Goal: Task Accomplishment & Management: Use online tool/utility

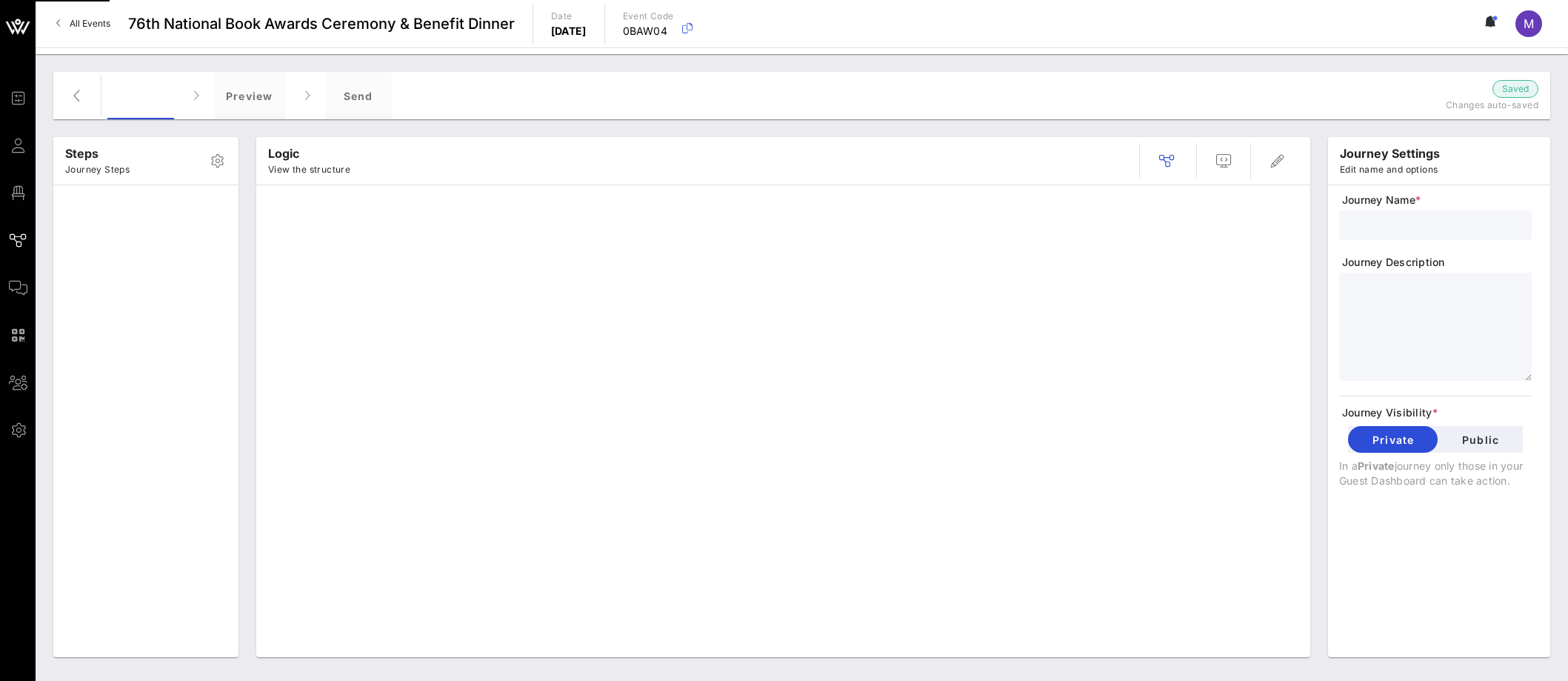
type input "Standard Invite + RSVP + Form"
type textarea "**********"
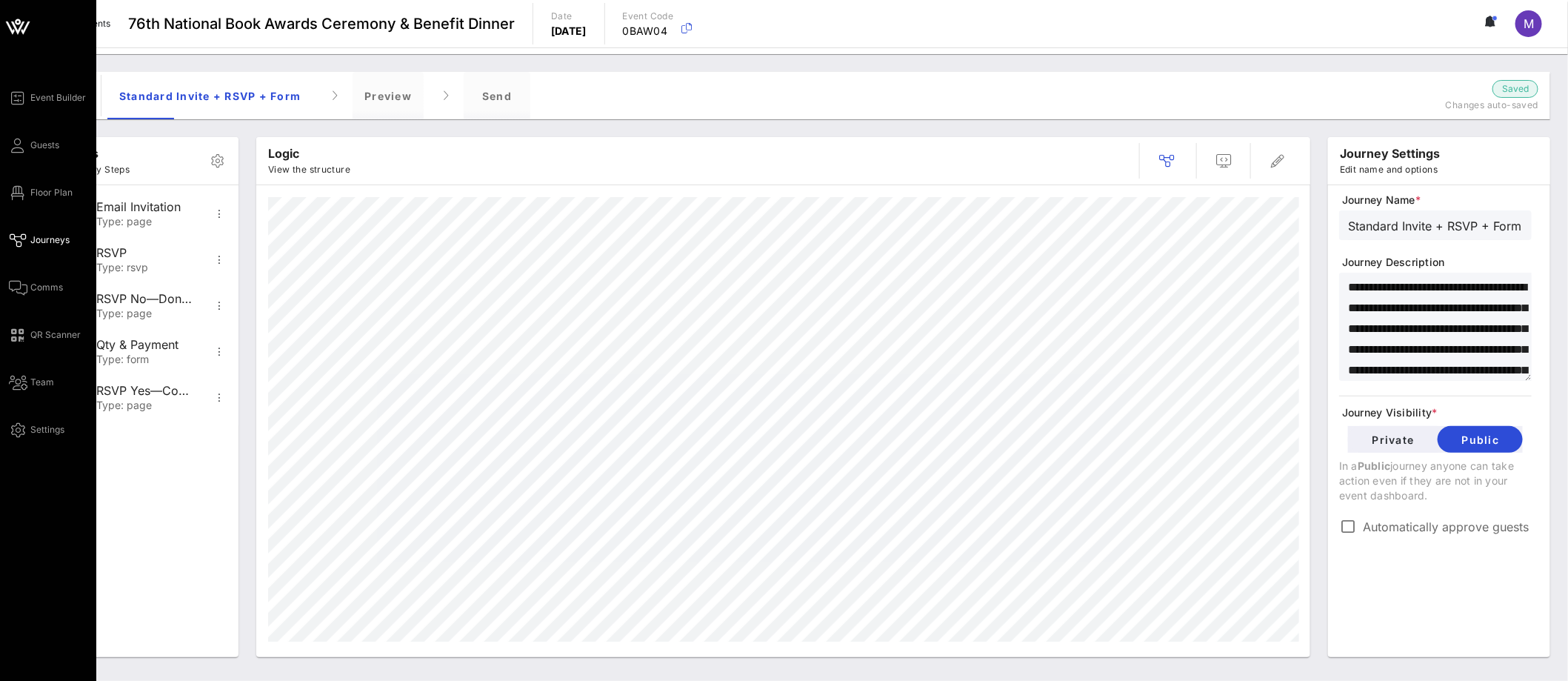
click at [37, 232] on link "Journeys" at bounding box center [39, 240] width 61 height 18
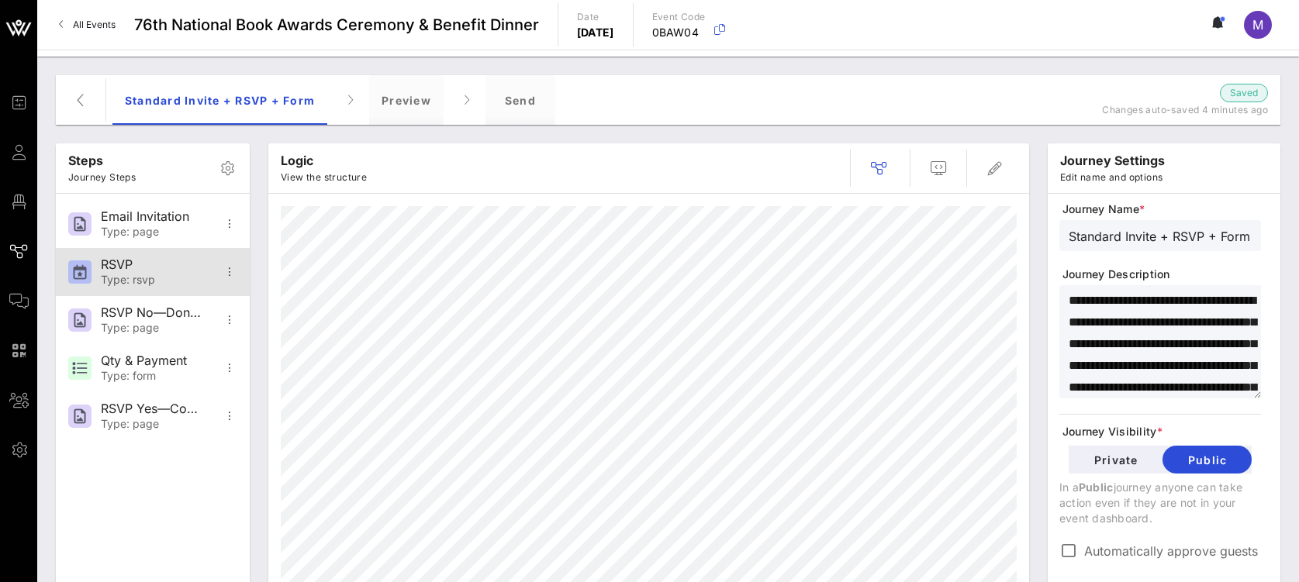
click at [125, 264] on div "RSVP" at bounding box center [152, 264] width 102 height 15
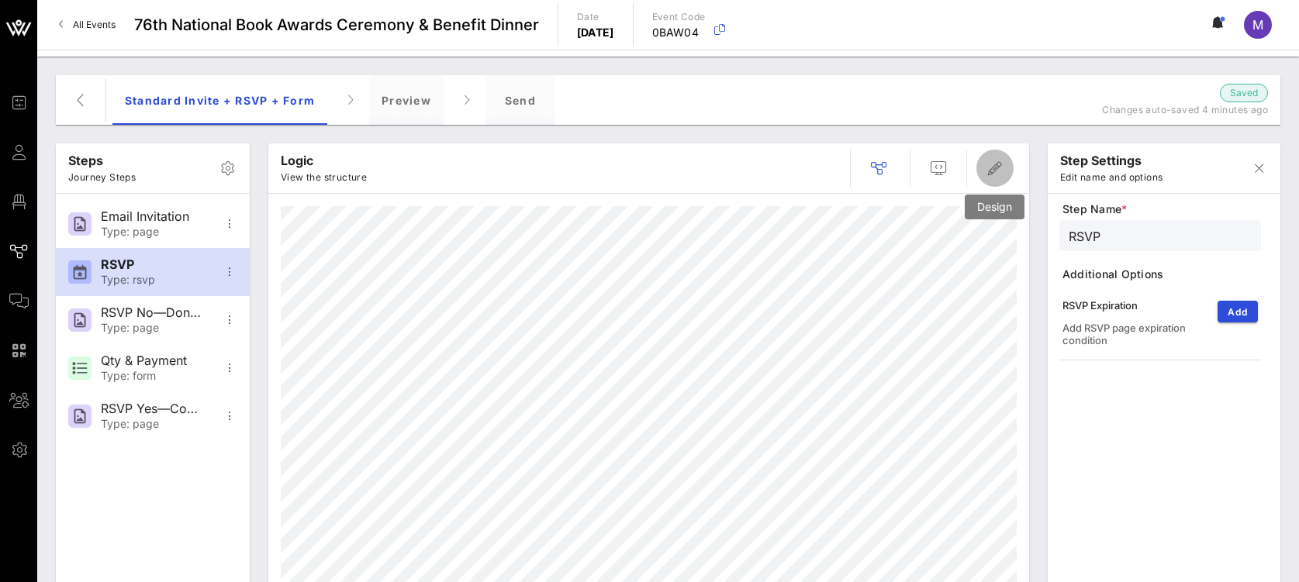
click at [992, 178] on button "button" at bounding box center [994, 168] width 37 height 37
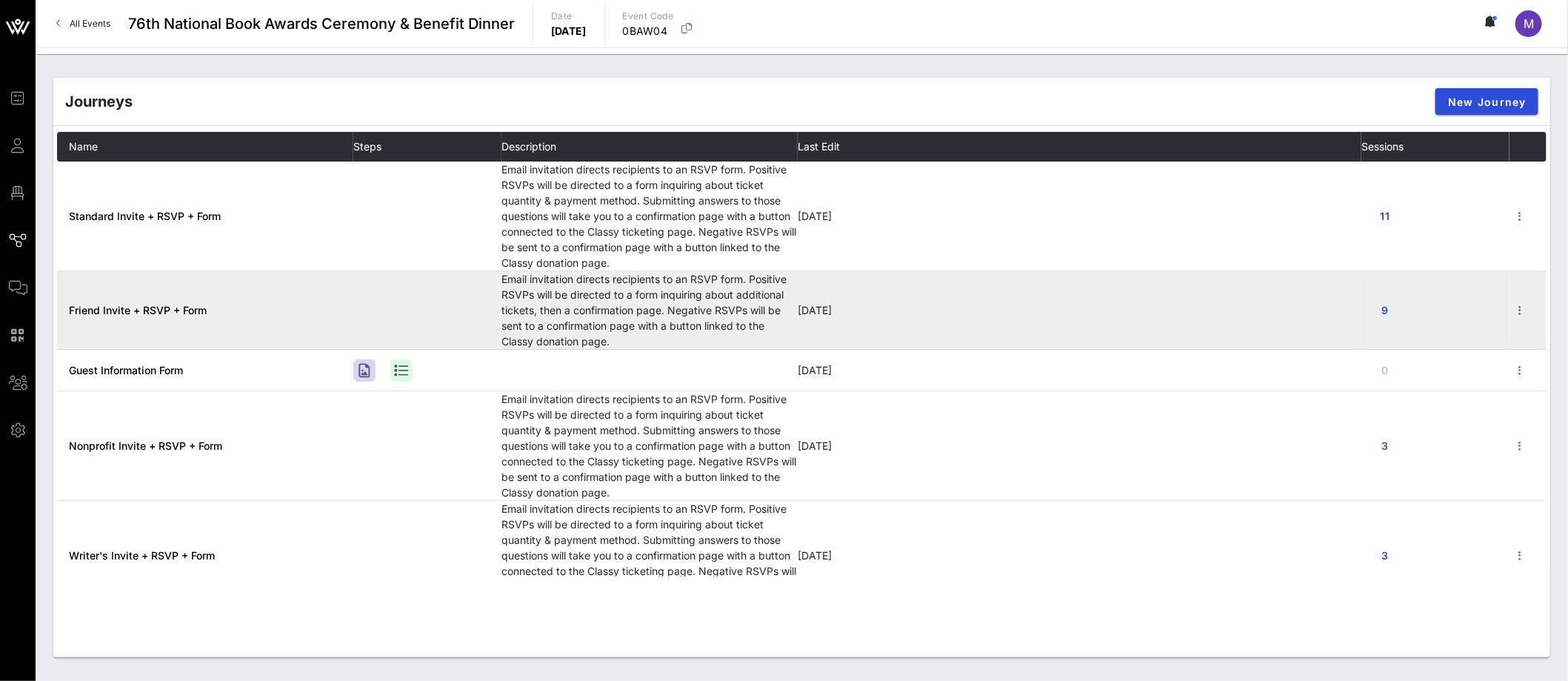
click at [170, 313] on span "Friend Invite + RSVP + Form" at bounding box center [138, 309] width 138 height 12
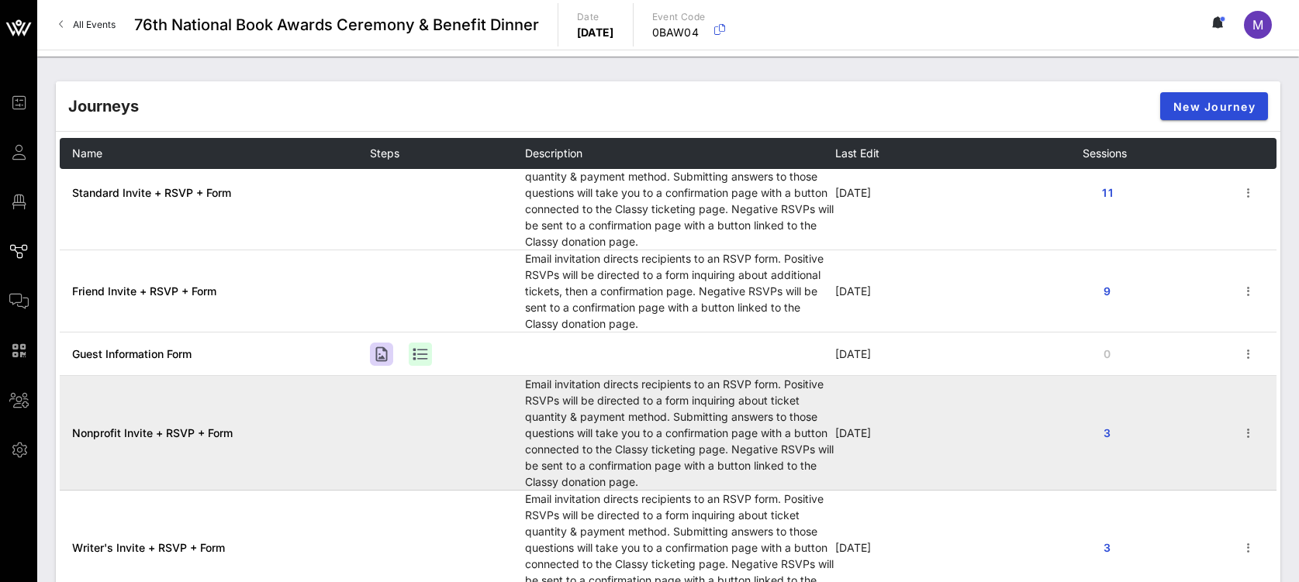
scroll to position [45, 0]
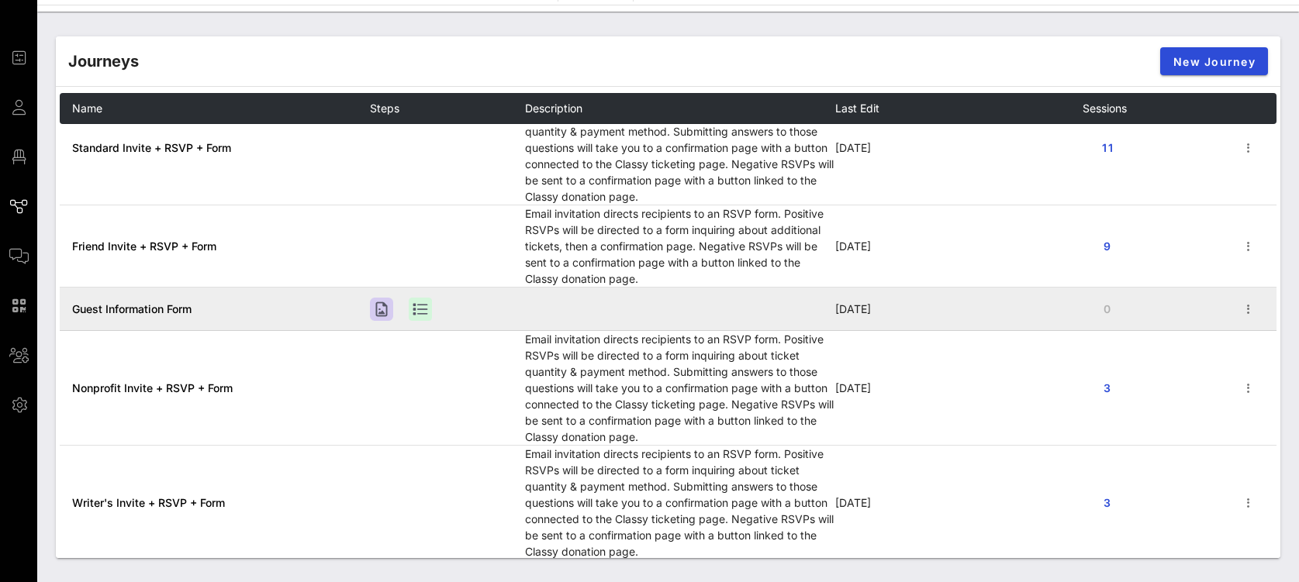
click at [171, 307] on span "Guest Information Form" at bounding box center [131, 308] width 119 height 13
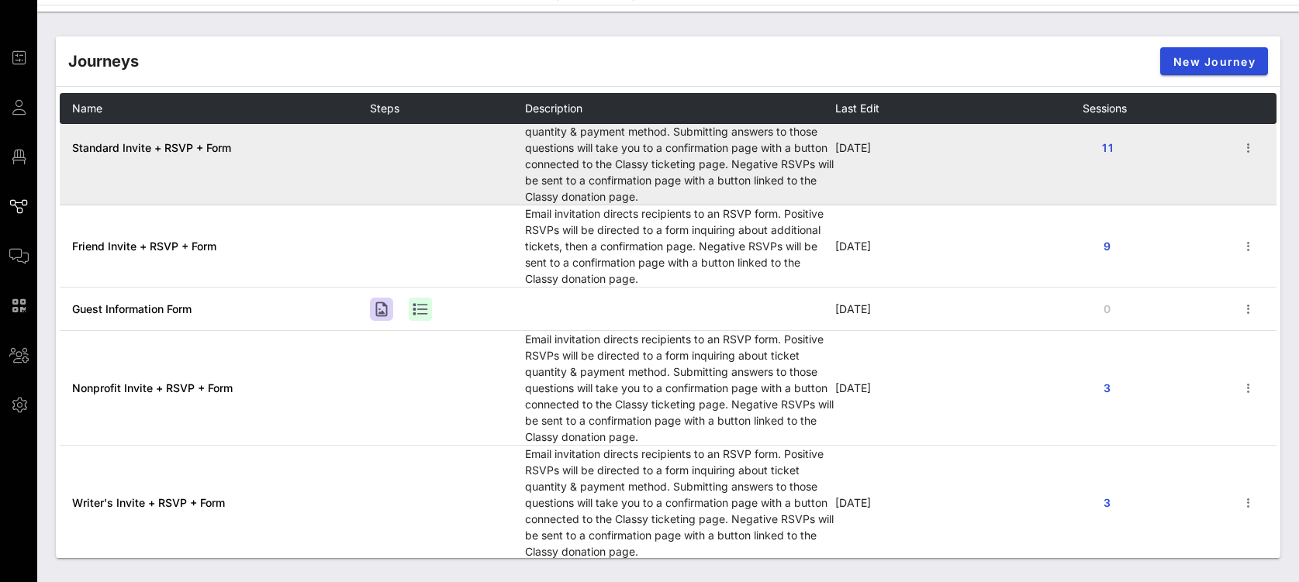
click at [174, 141] on span "Standard Invite + RSVP + Form" at bounding box center [151, 147] width 159 height 13
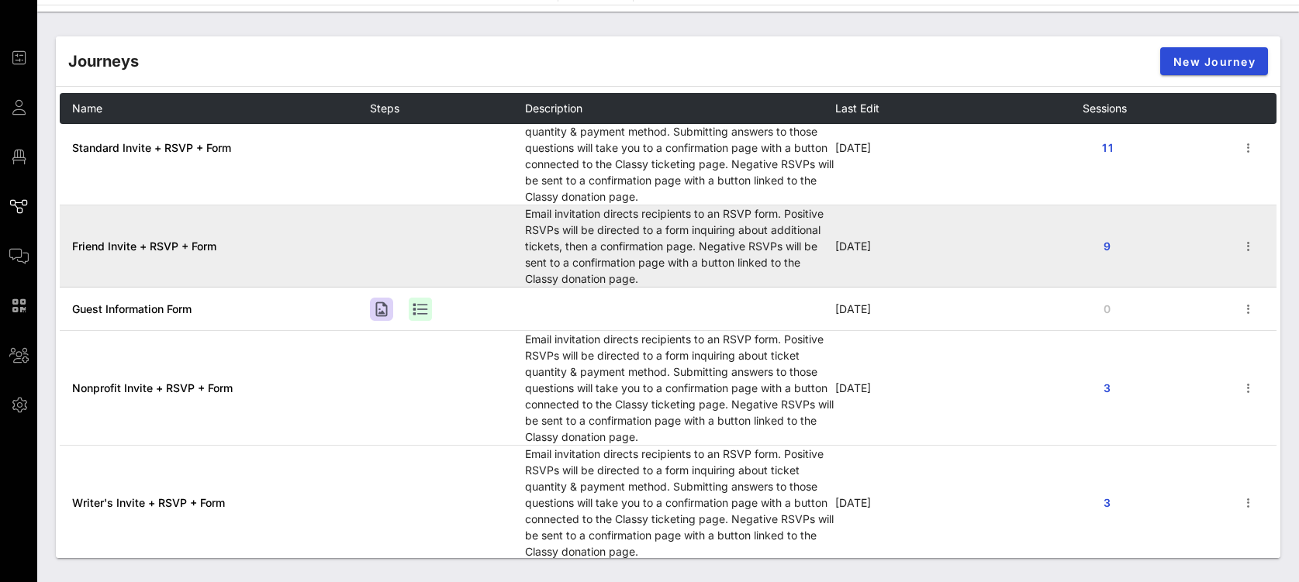
click at [126, 240] on span "Friend Invite + RSVP + Form" at bounding box center [144, 246] width 144 height 13
click at [160, 240] on span "Friend Invite + RSVP + Form" at bounding box center [144, 246] width 144 height 13
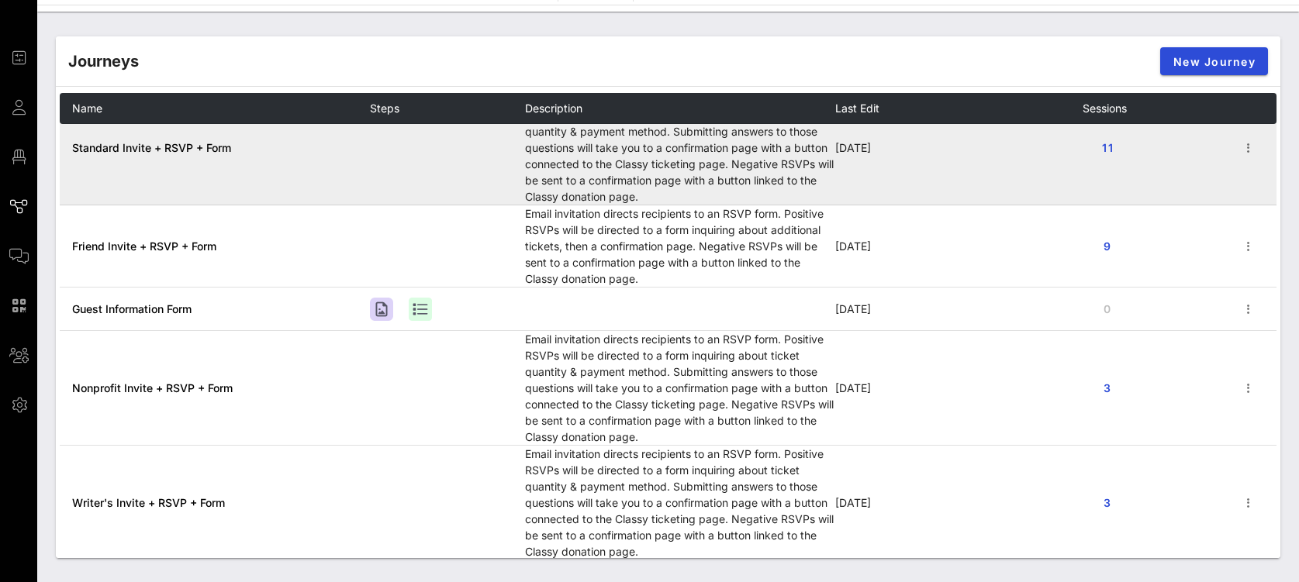
click at [173, 145] on span "Standard Invite + RSVP + Form" at bounding box center [151, 147] width 159 height 13
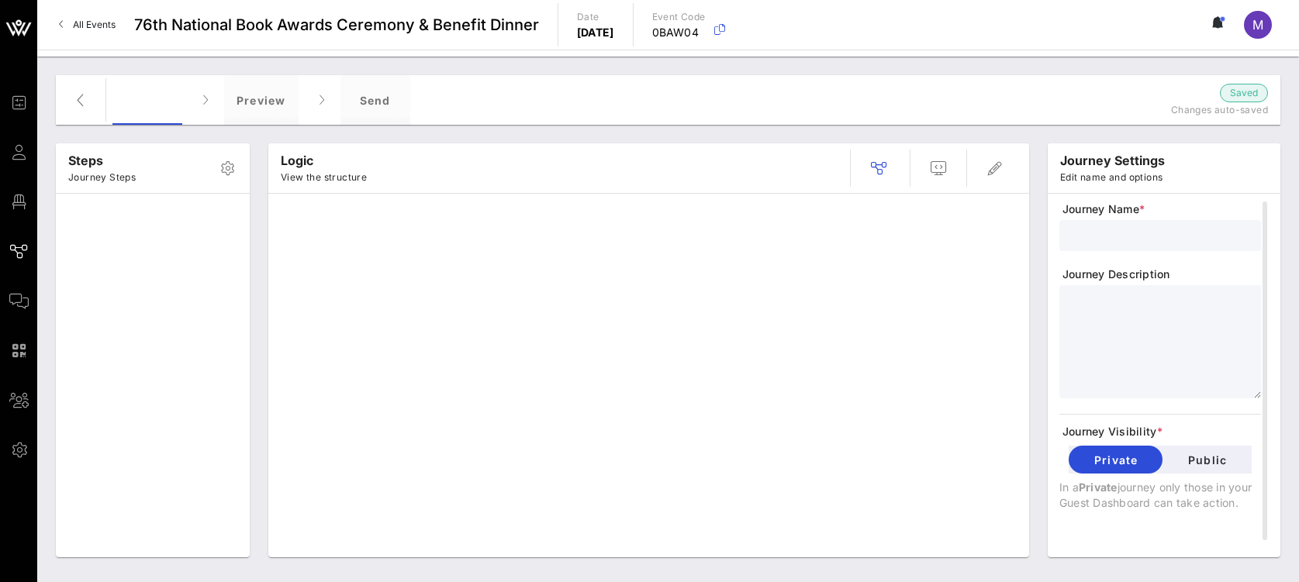
type input "Guest Information Form"
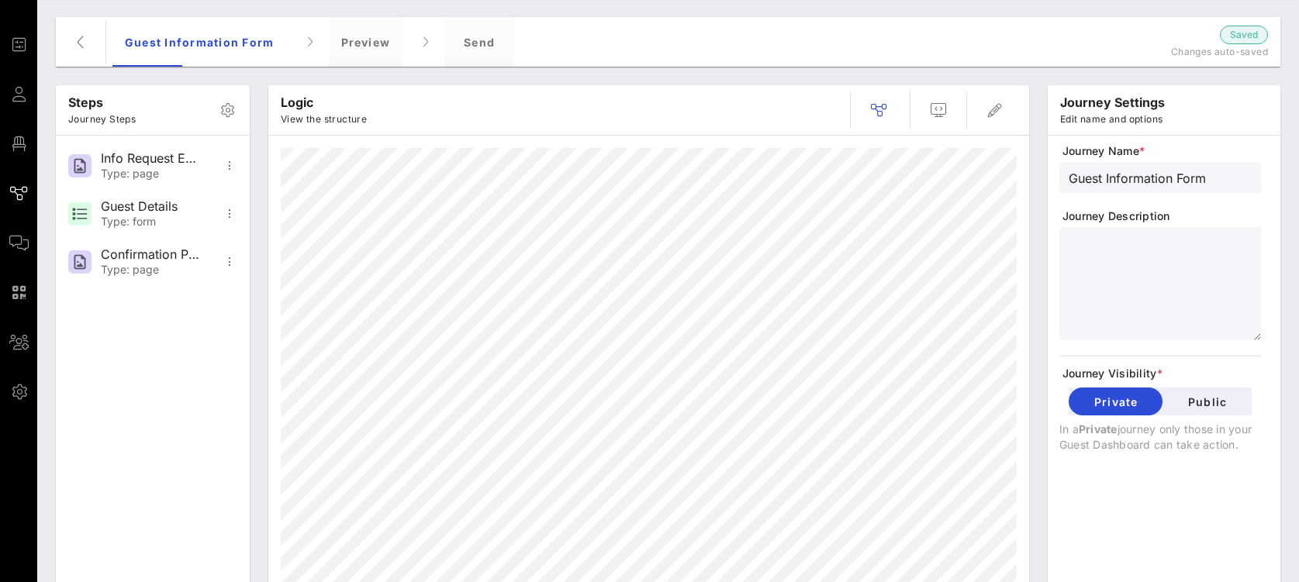
scroll to position [78, 0]
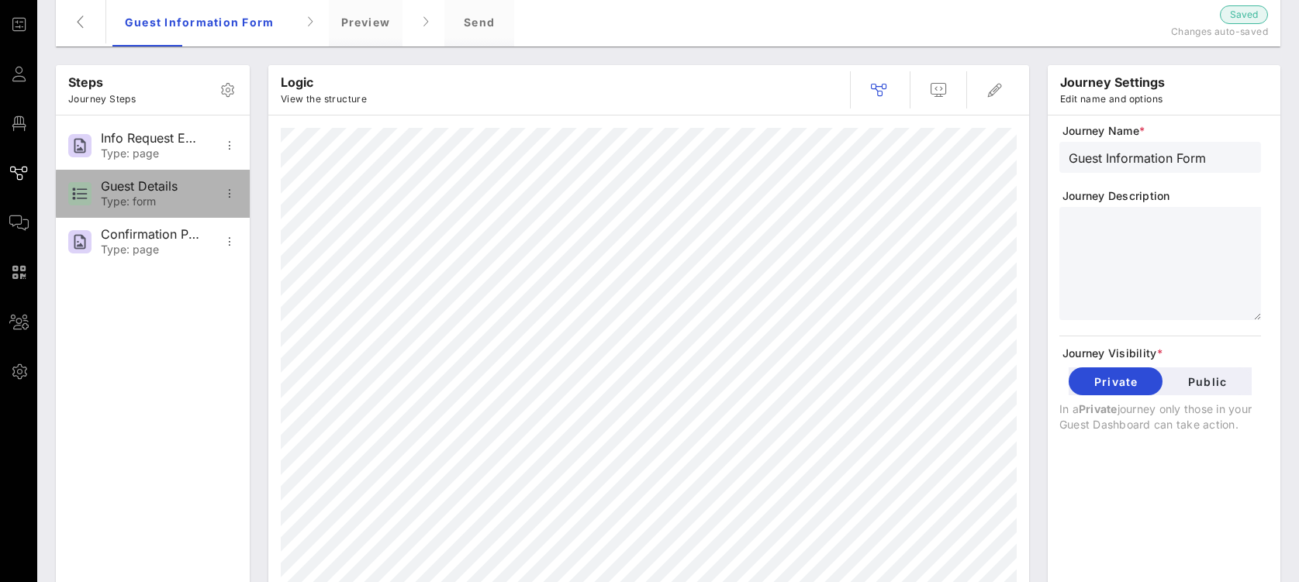
click at [166, 182] on div "Guest Details" at bounding box center [152, 186] width 102 height 15
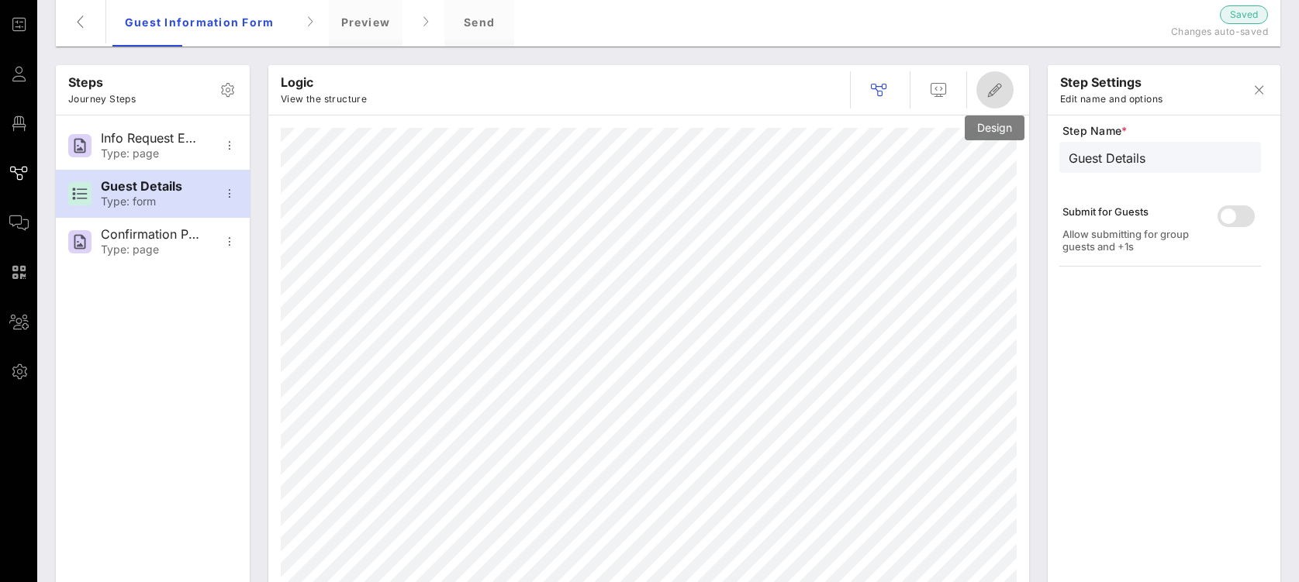
click at [998, 90] on icon "button" at bounding box center [995, 90] width 19 height 19
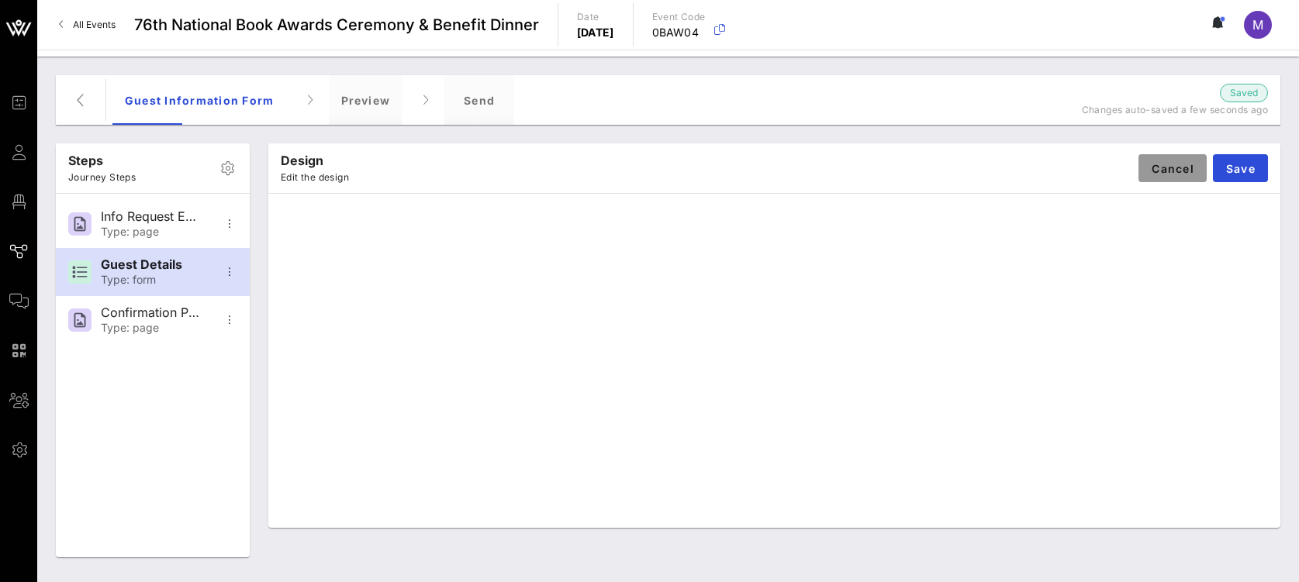
click at [1183, 167] on span "Cancel" at bounding box center [1172, 168] width 43 height 13
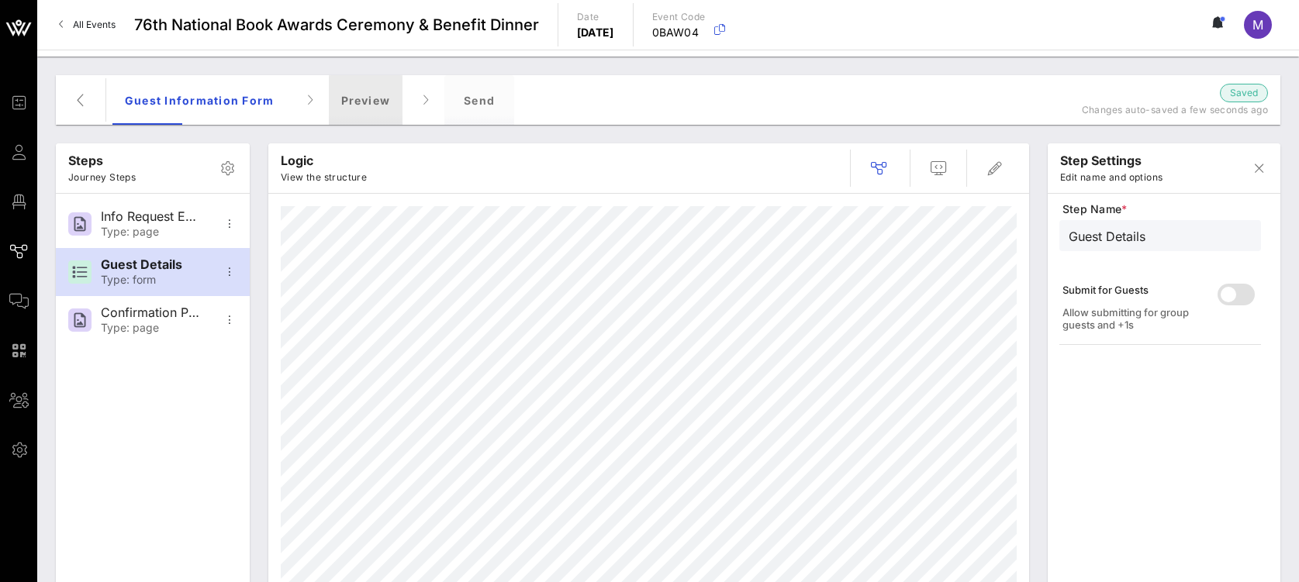
click at [355, 98] on div "Preview" at bounding box center [366, 100] width 74 height 50
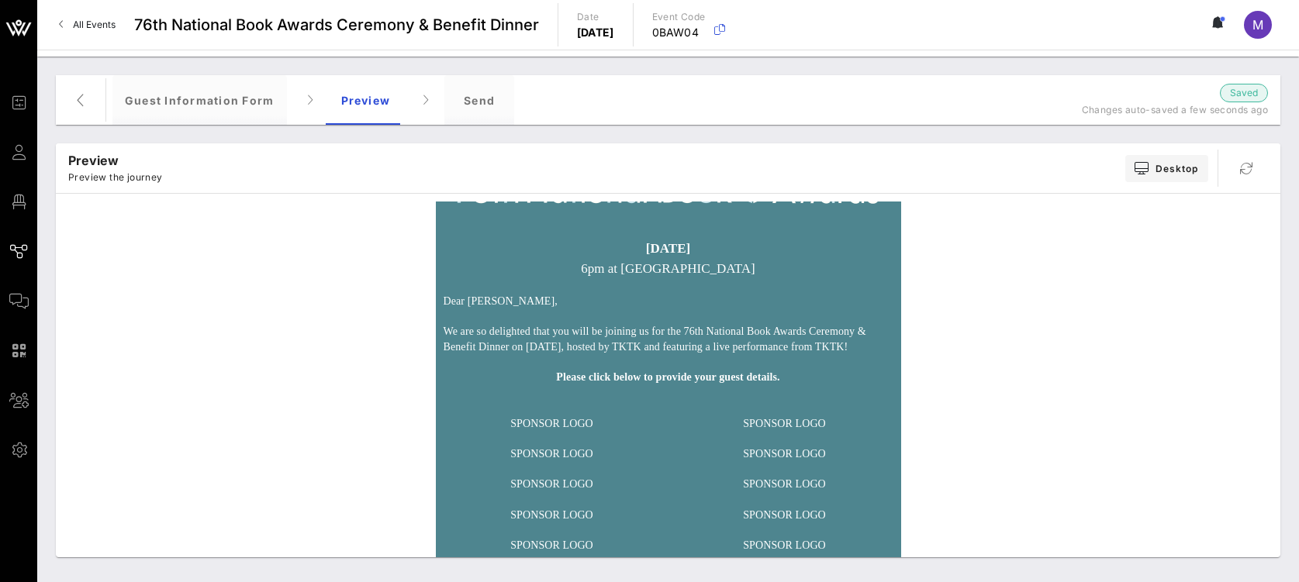
scroll to position [142, 0]
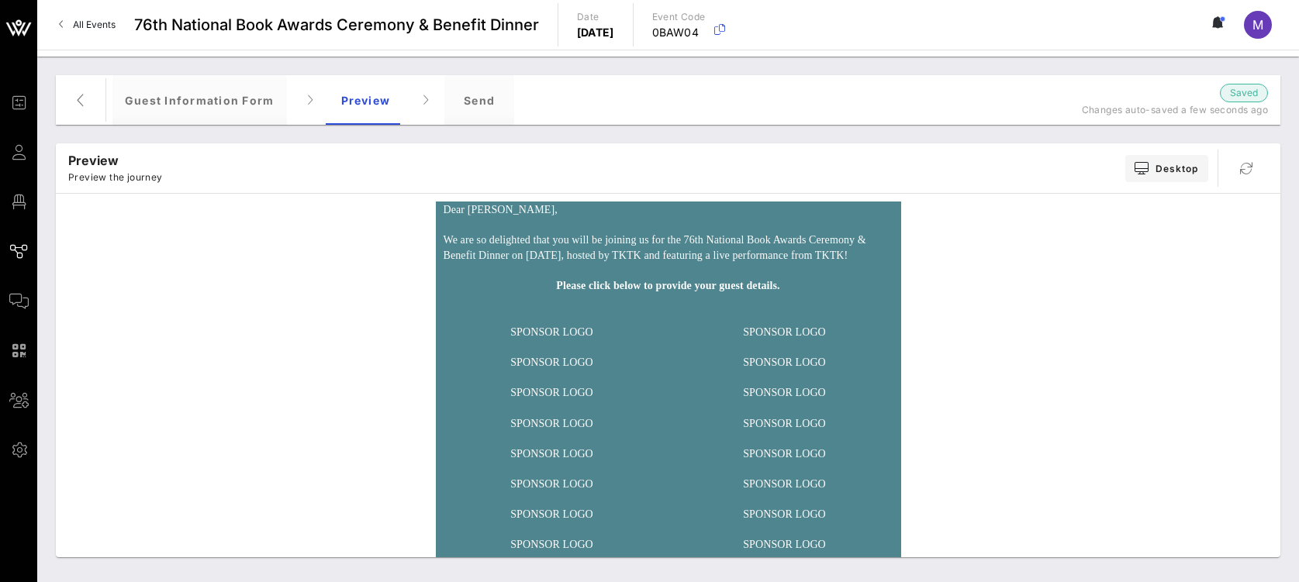
click at [692, 292] on strong "Please click below to provide your guest details." at bounding box center [667, 286] width 223 height 12
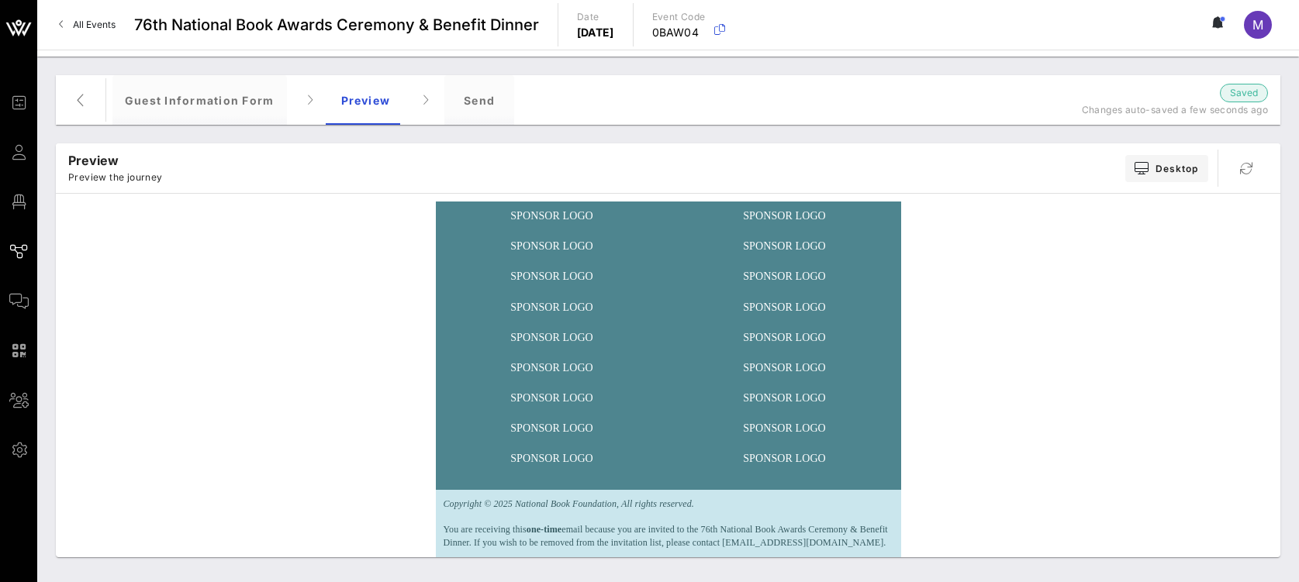
scroll to position [0, 0]
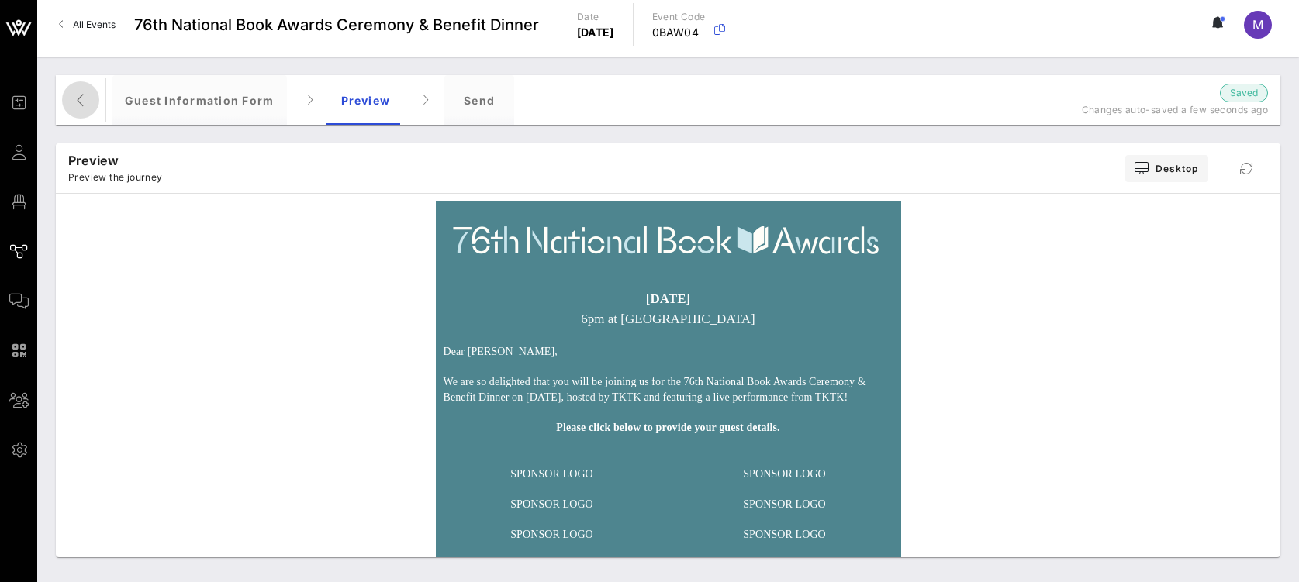
click at [85, 106] on icon "button" at bounding box center [80, 100] width 19 height 19
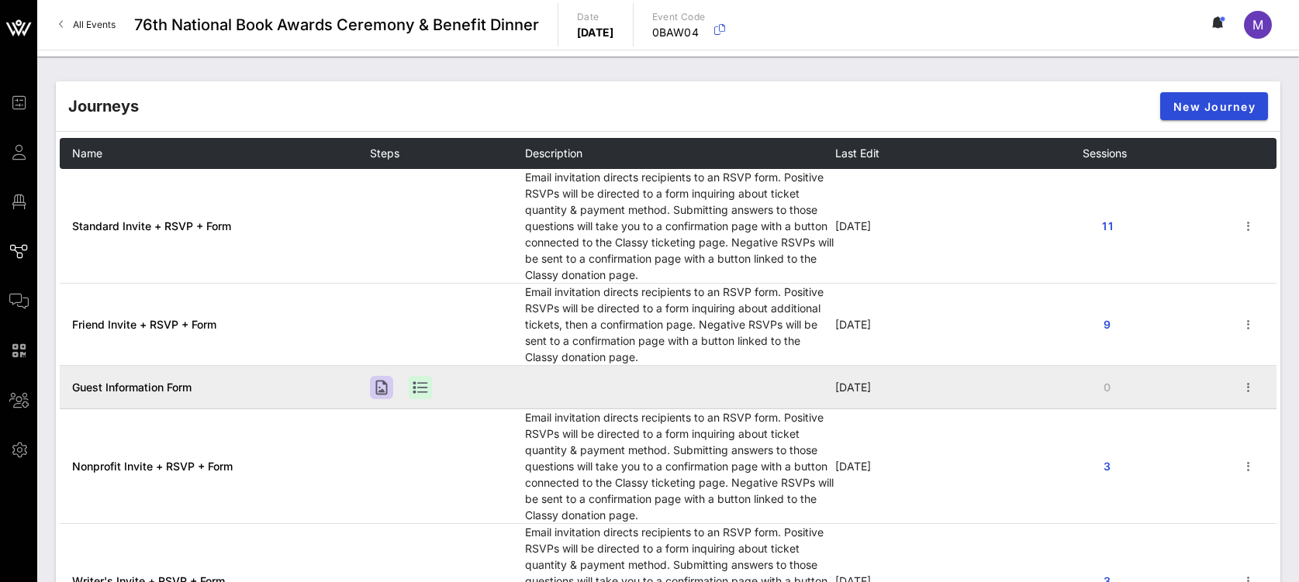
click at [154, 392] on span "Guest Information Form" at bounding box center [131, 387] width 119 height 13
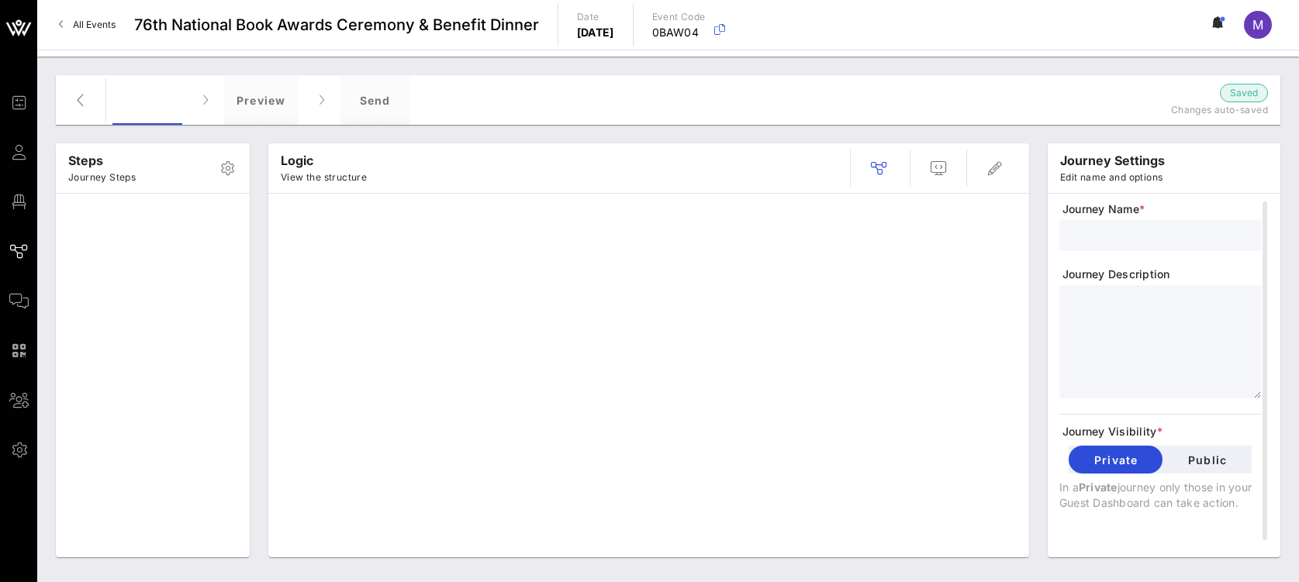
type input "Guest Information Form"
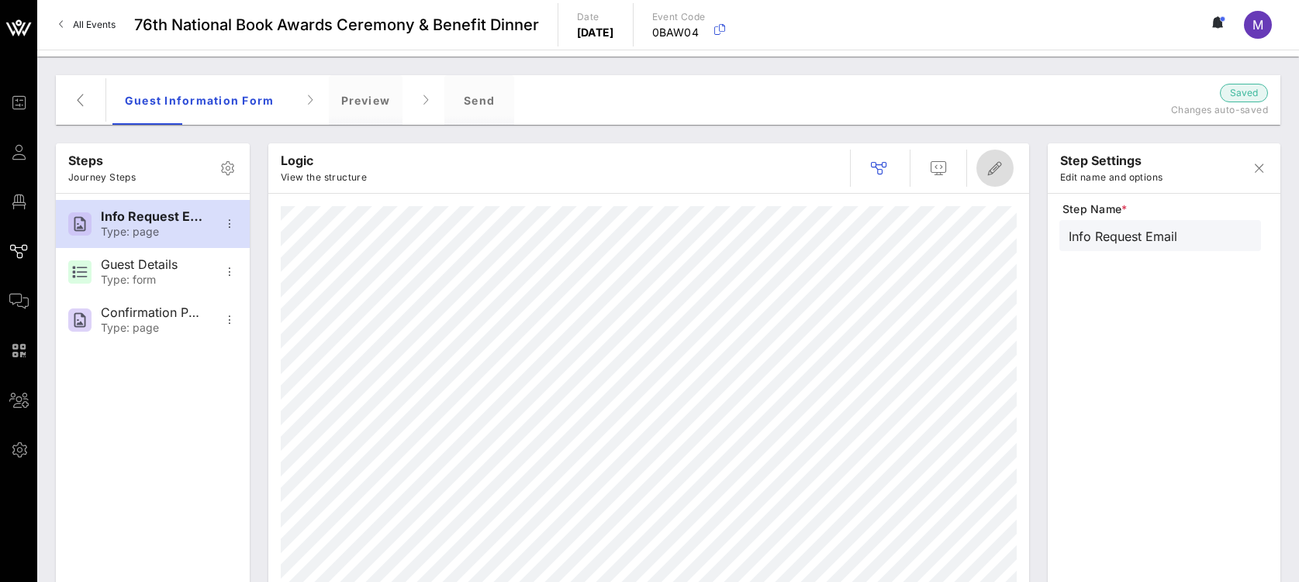
click at [1004, 170] on span "button" at bounding box center [994, 168] width 37 height 19
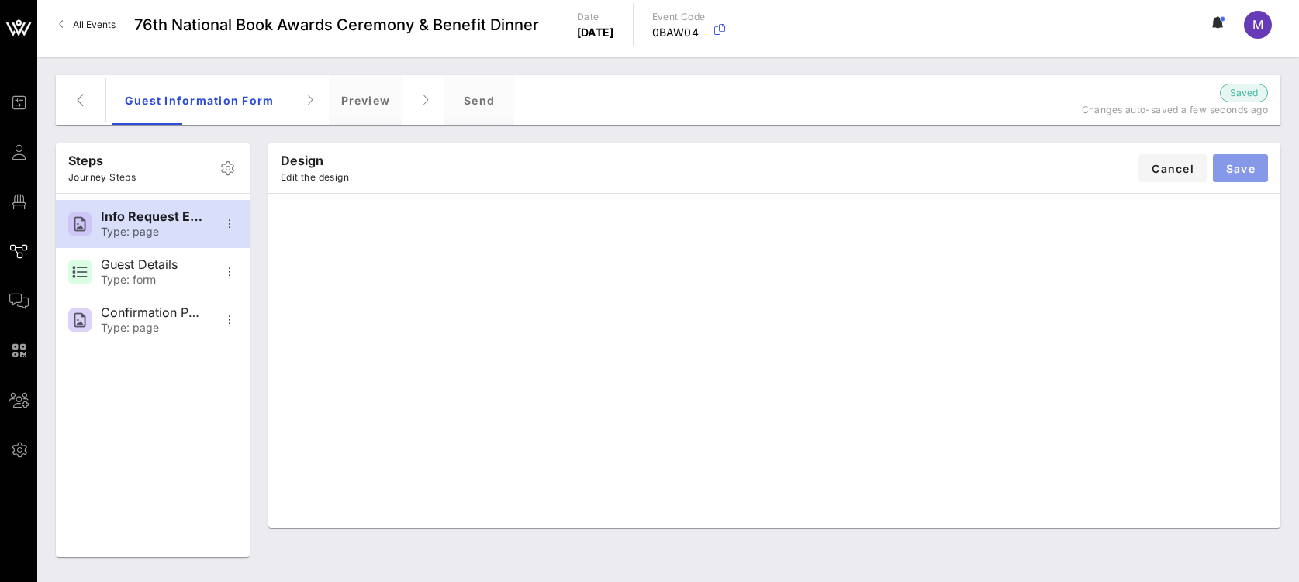
click at [1250, 177] on button "Save" at bounding box center [1240, 168] width 55 height 28
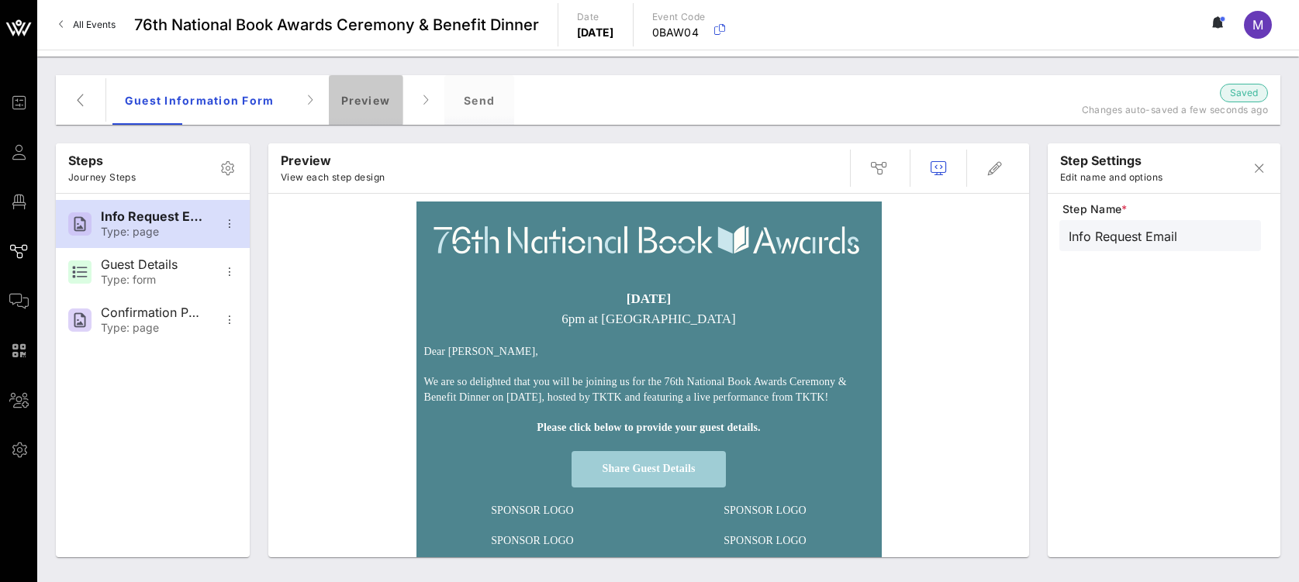
click at [355, 91] on div "Preview" at bounding box center [366, 100] width 74 height 50
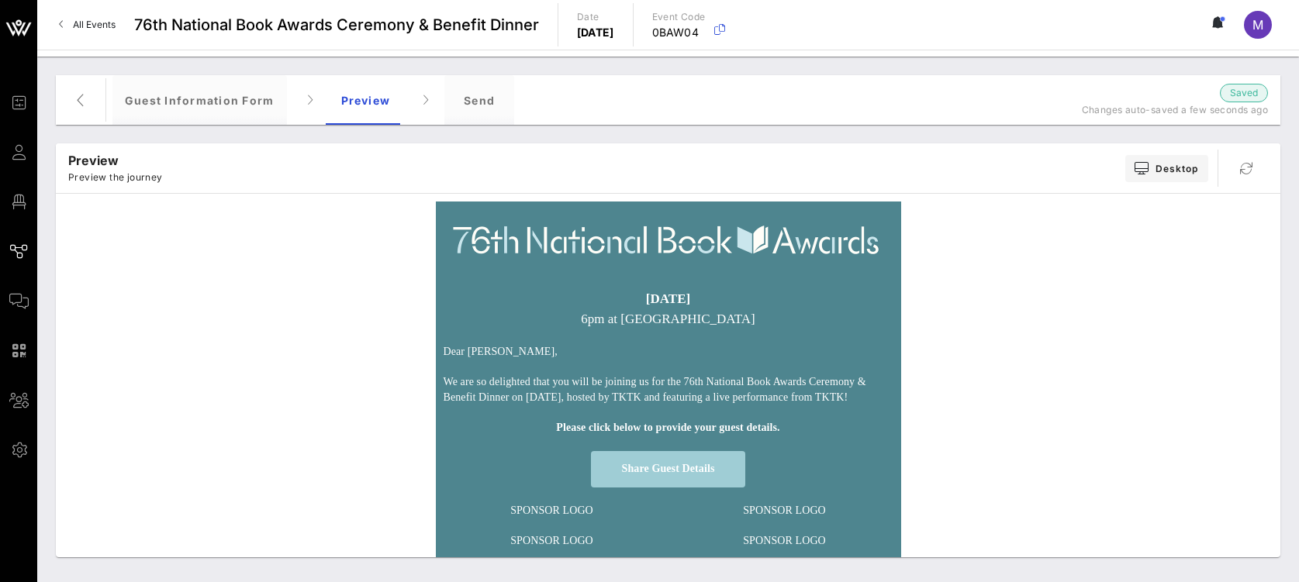
click at [736, 479] on span "Share Guest Details" at bounding box center [668, 469] width 155 height 36
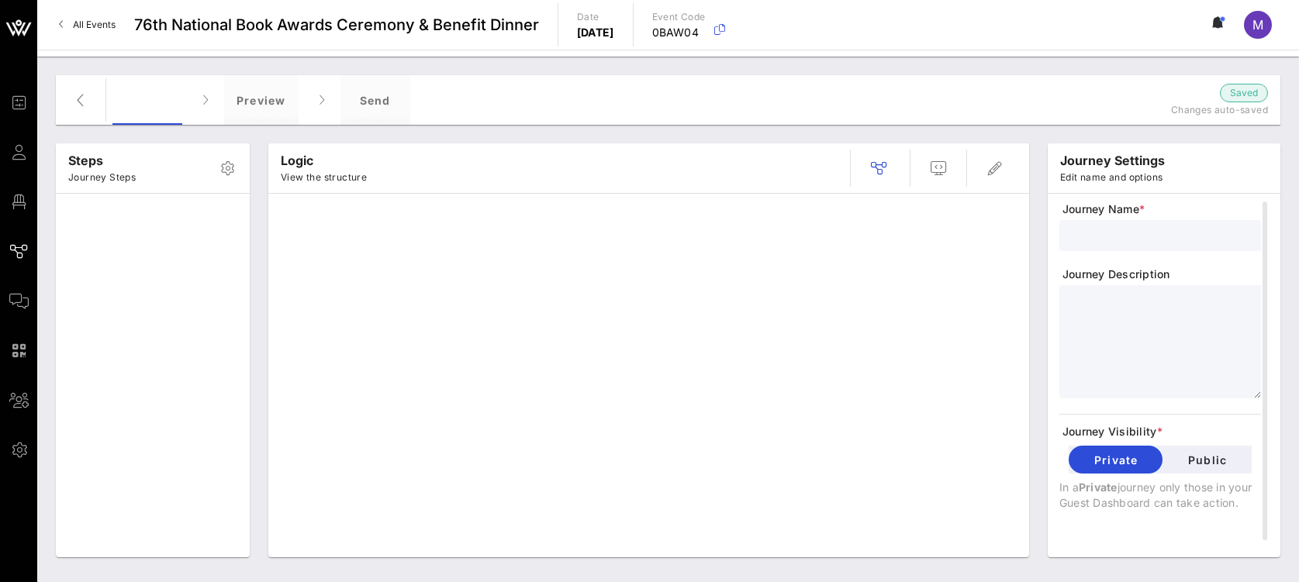
type input "Standard Invite + RSVP + Form"
type textarea "**********"
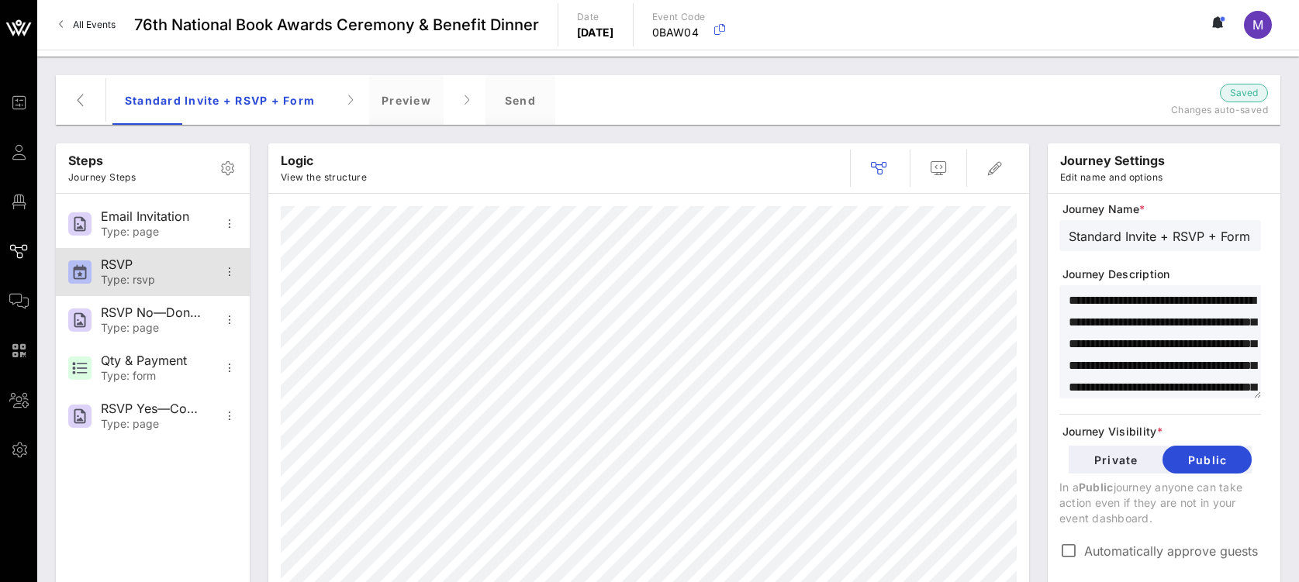
click at [154, 271] on div "RSVP Type: rsvp" at bounding box center [152, 272] width 102 height 48
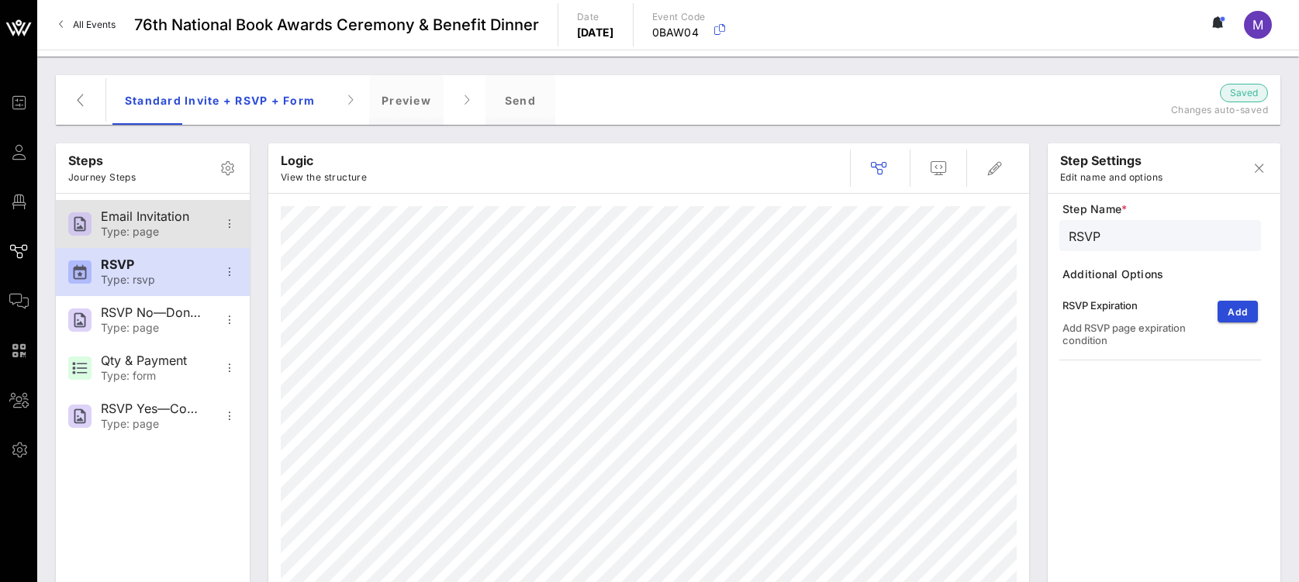
click at [154, 228] on div "Type: page" at bounding box center [152, 232] width 102 height 13
type input "Email Invitation"
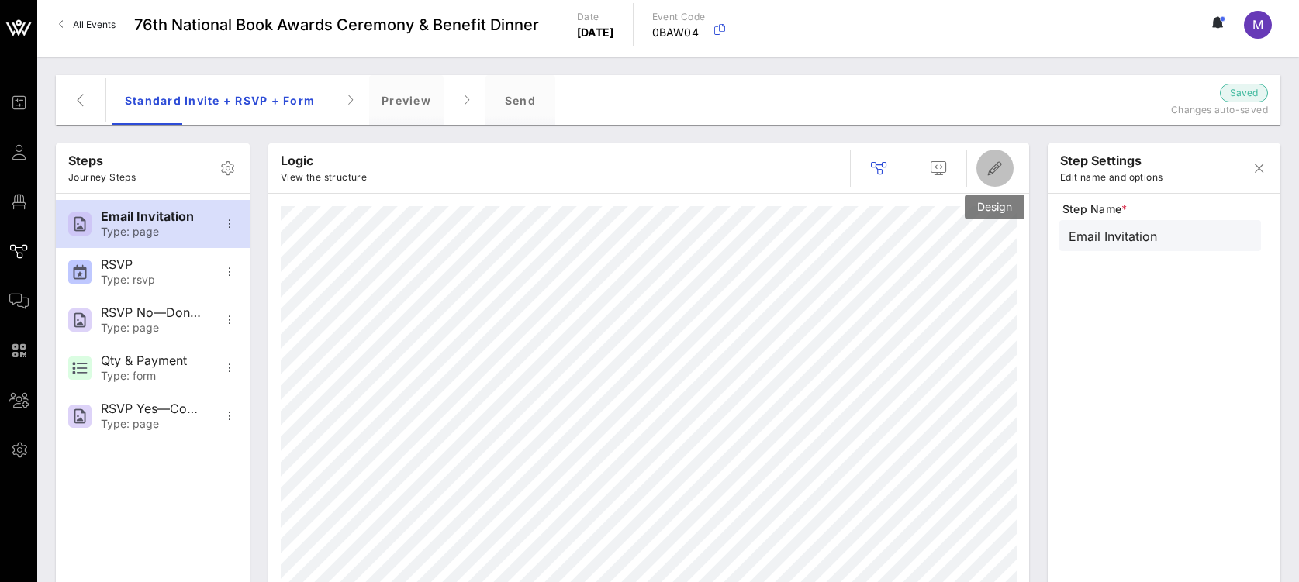
click at [1001, 164] on icon "button" at bounding box center [995, 168] width 19 height 19
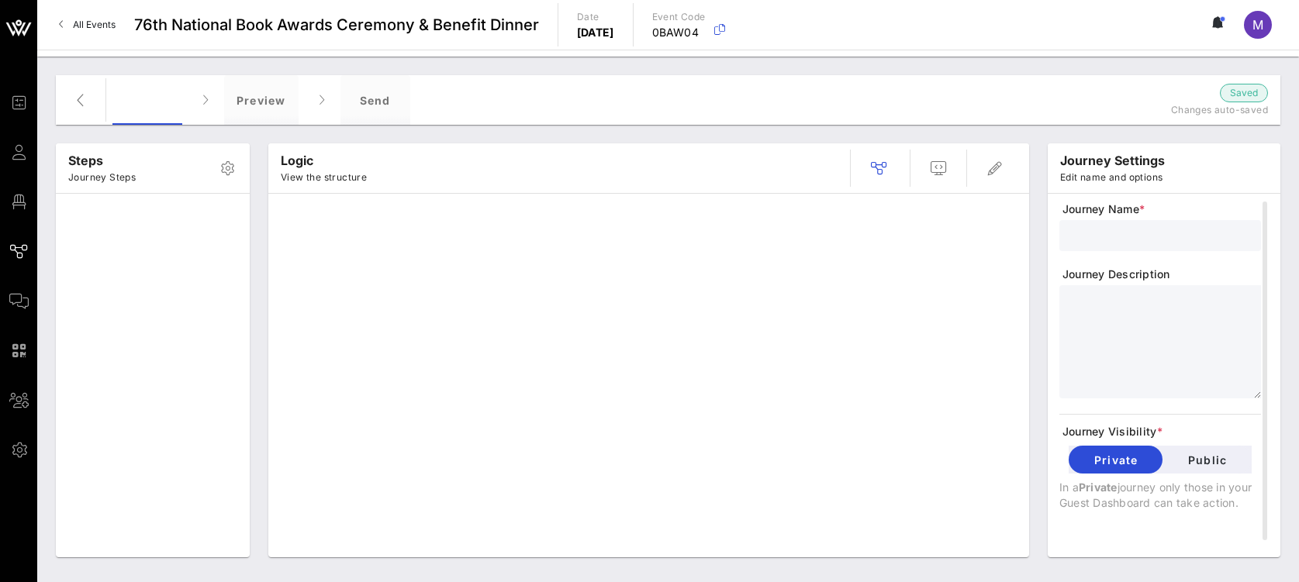
type input "Friend Invite + RSVP + Form"
type textarea "**********"
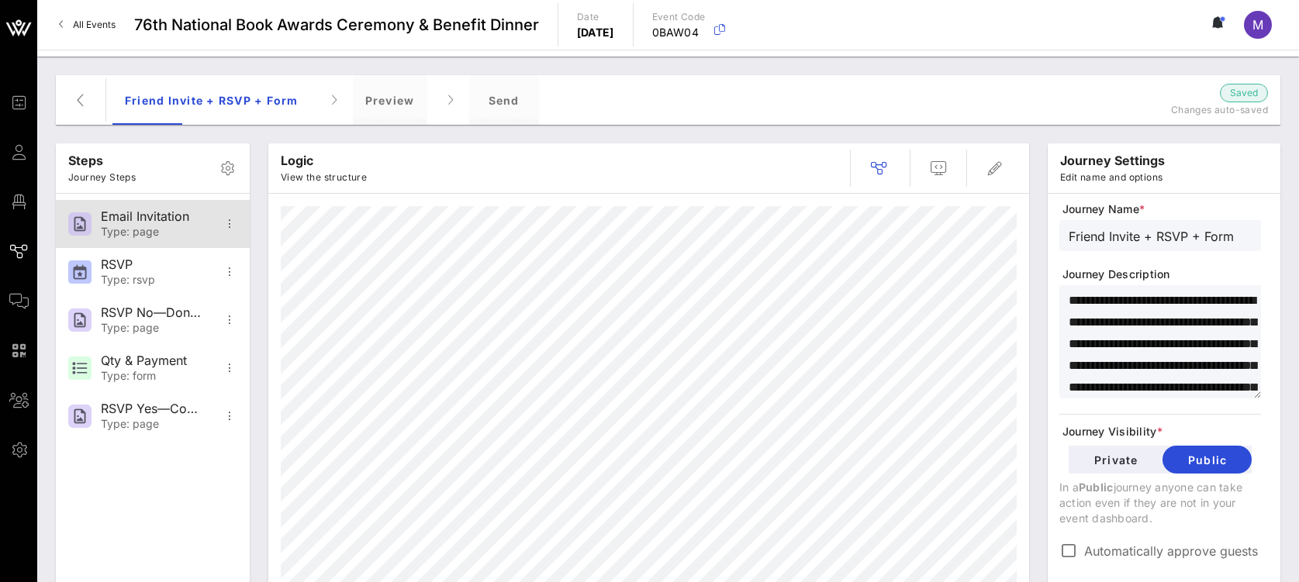
click at [157, 228] on div "Type: page" at bounding box center [152, 232] width 102 height 13
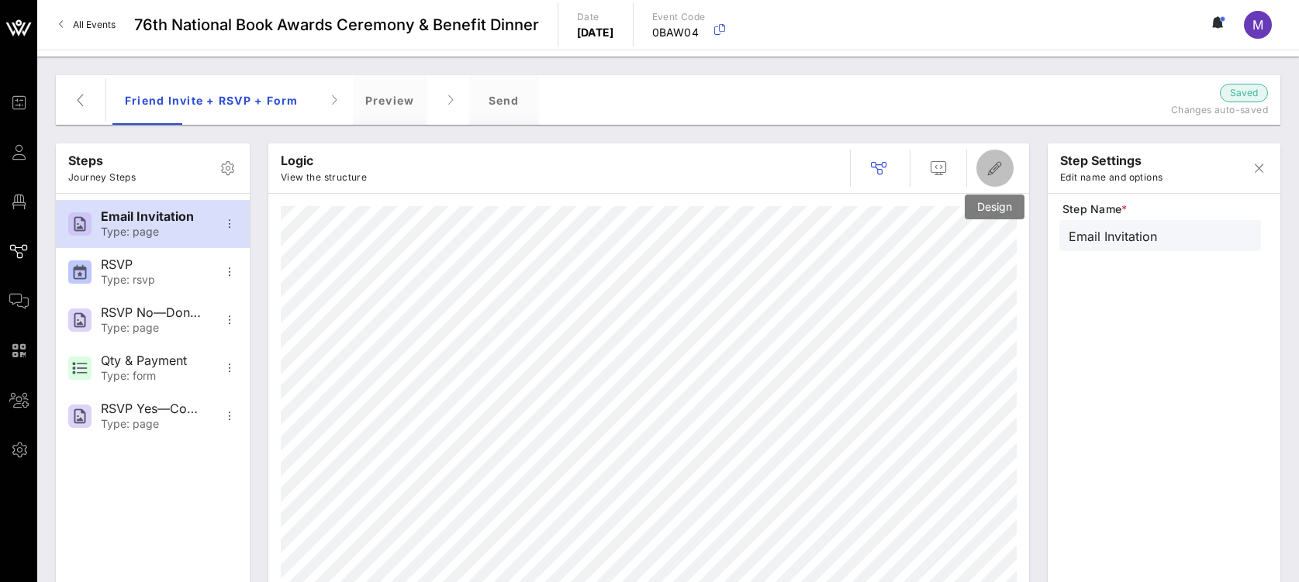
click at [997, 165] on icon "button" at bounding box center [995, 168] width 19 height 19
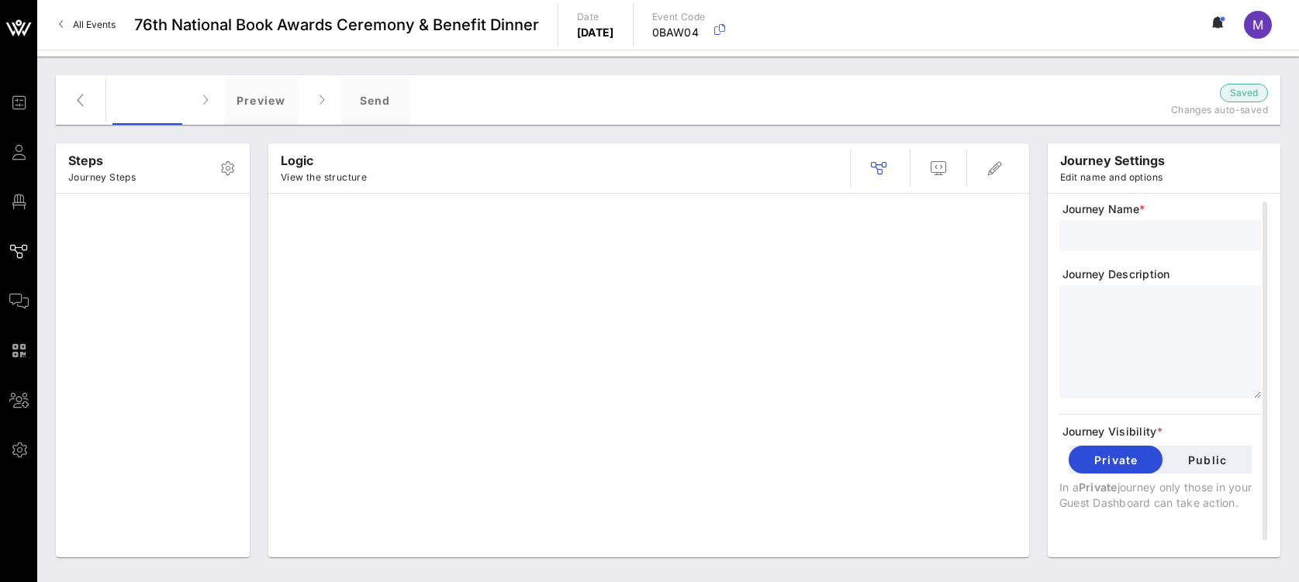
type input "Friend Invite + RSVP + Form"
type textarea "**********"
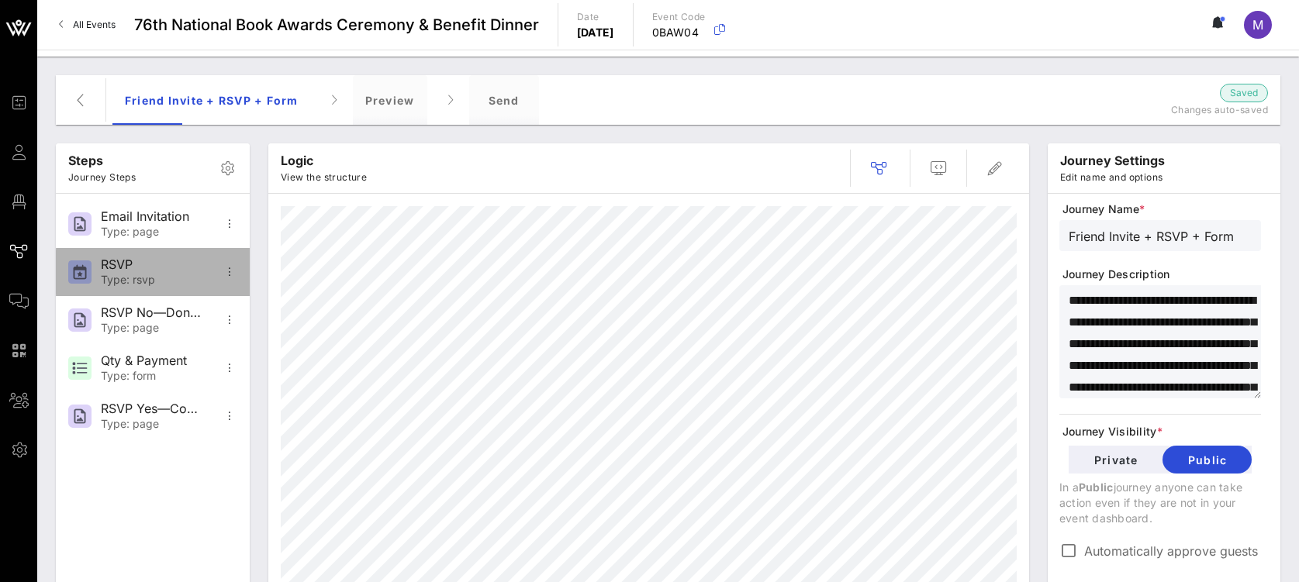
click at [157, 285] on div "Type: rsvp" at bounding box center [152, 280] width 102 height 13
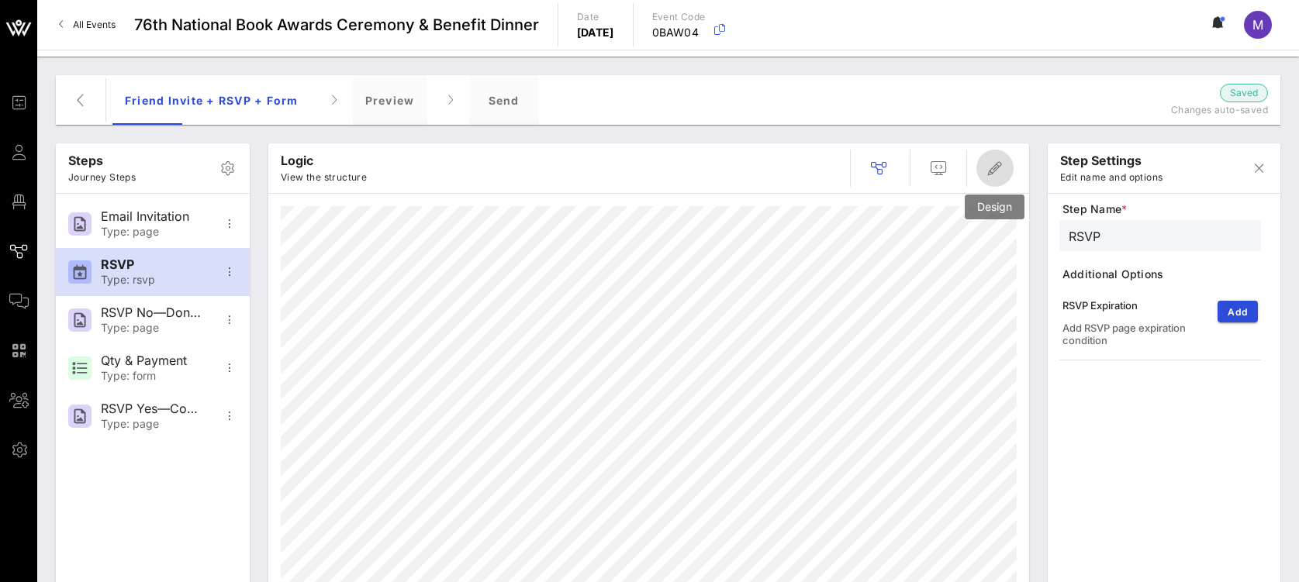
click at [995, 160] on icon "button" at bounding box center [995, 168] width 19 height 19
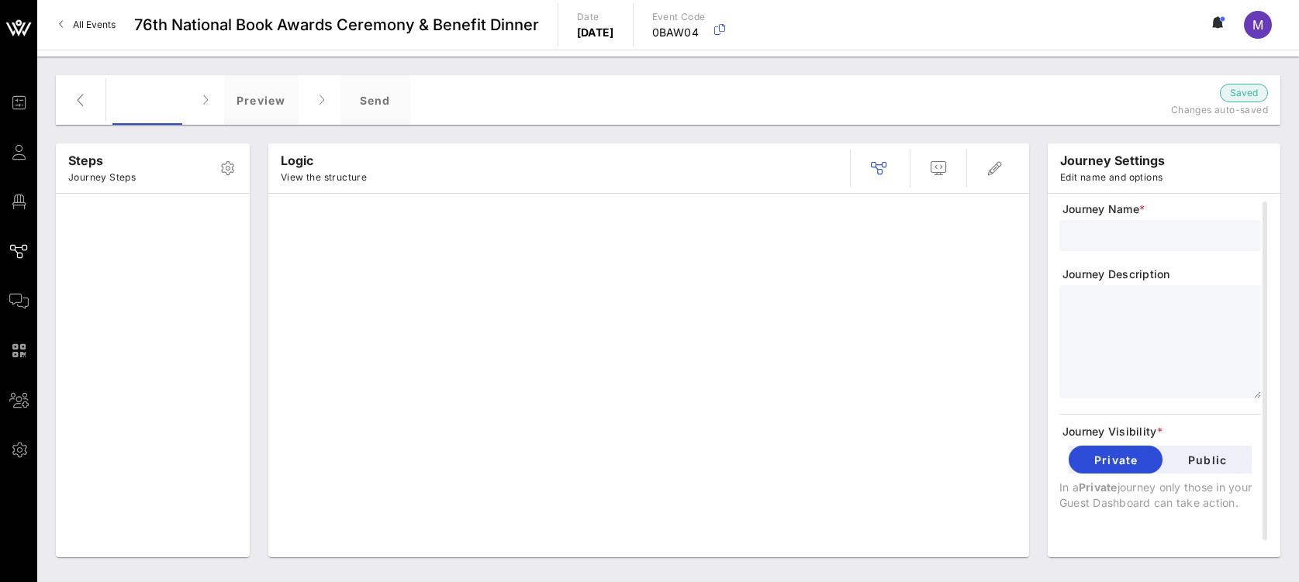
type input "Standard Invite + RSVP + Form"
type textarea "**********"
